Goal: Find specific page/section: Find specific page/section

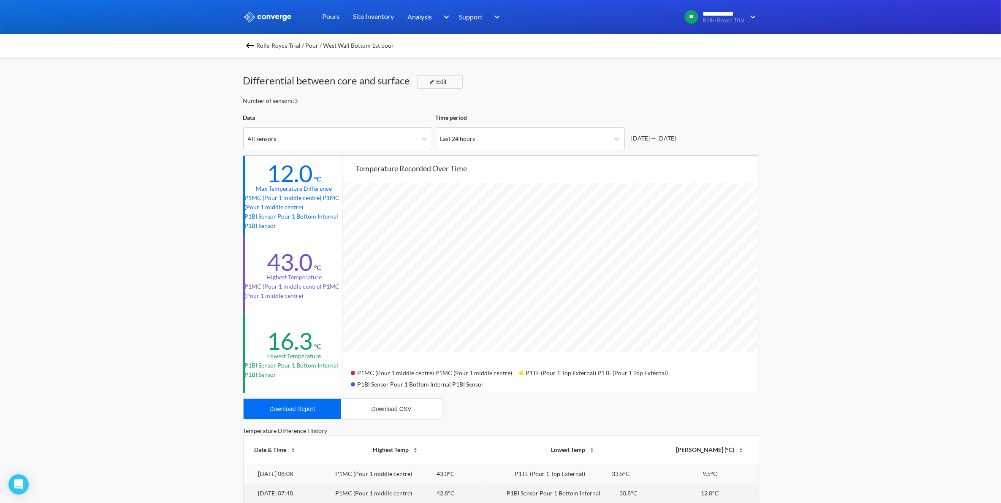
scroll to position [708, 1001]
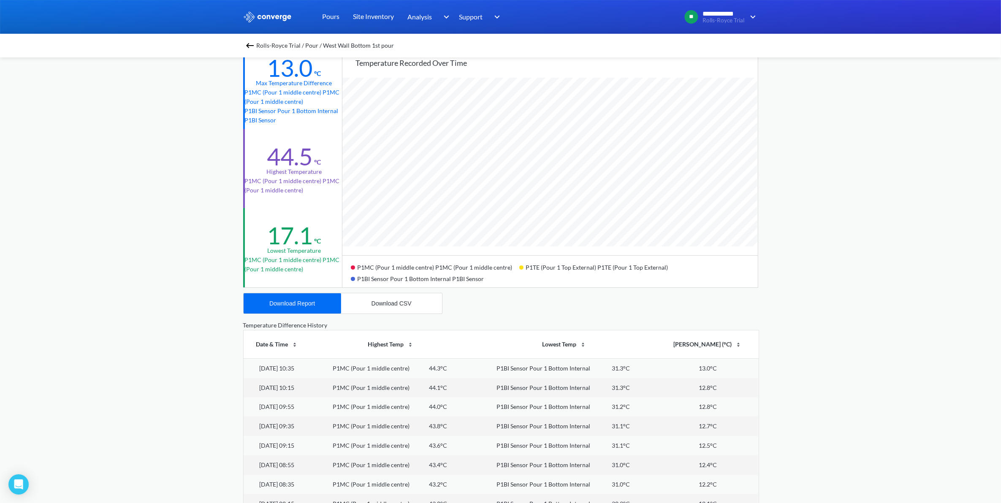
click at [254, 47] on img at bounding box center [250, 46] width 10 height 10
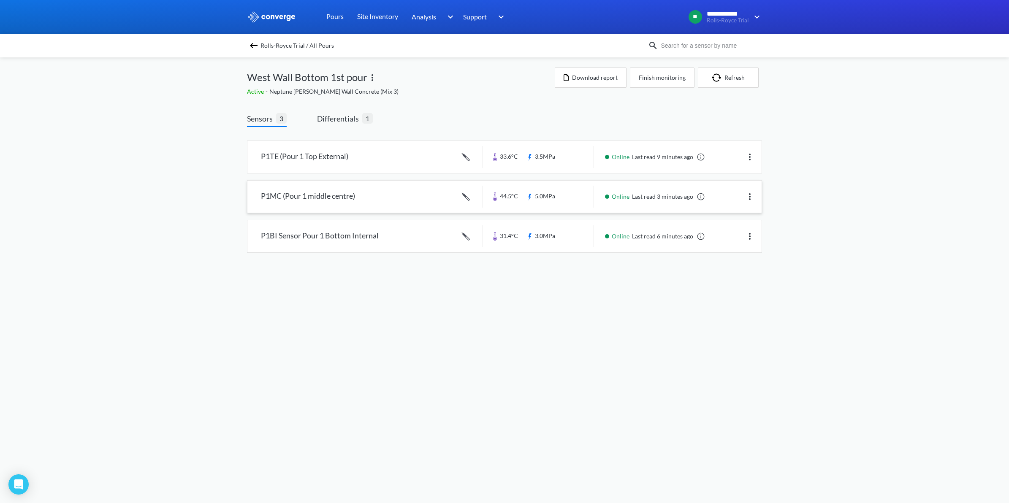
click at [750, 197] on img at bounding box center [750, 197] width 10 height 10
click at [587, 204] on link at bounding box center [504, 197] width 514 height 32
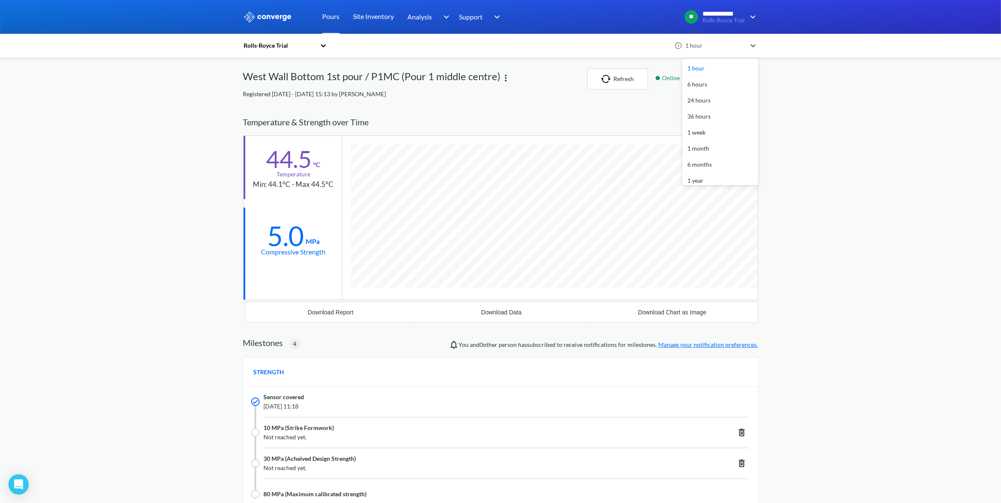
click at [754, 48] on icon at bounding box center [753, 45] width 8 height 8
click at [702, 99] on div "24 hours" at bounding box center [720, 100] width 76 height 16
